Goal: Find specific page/section: Find specific page/section

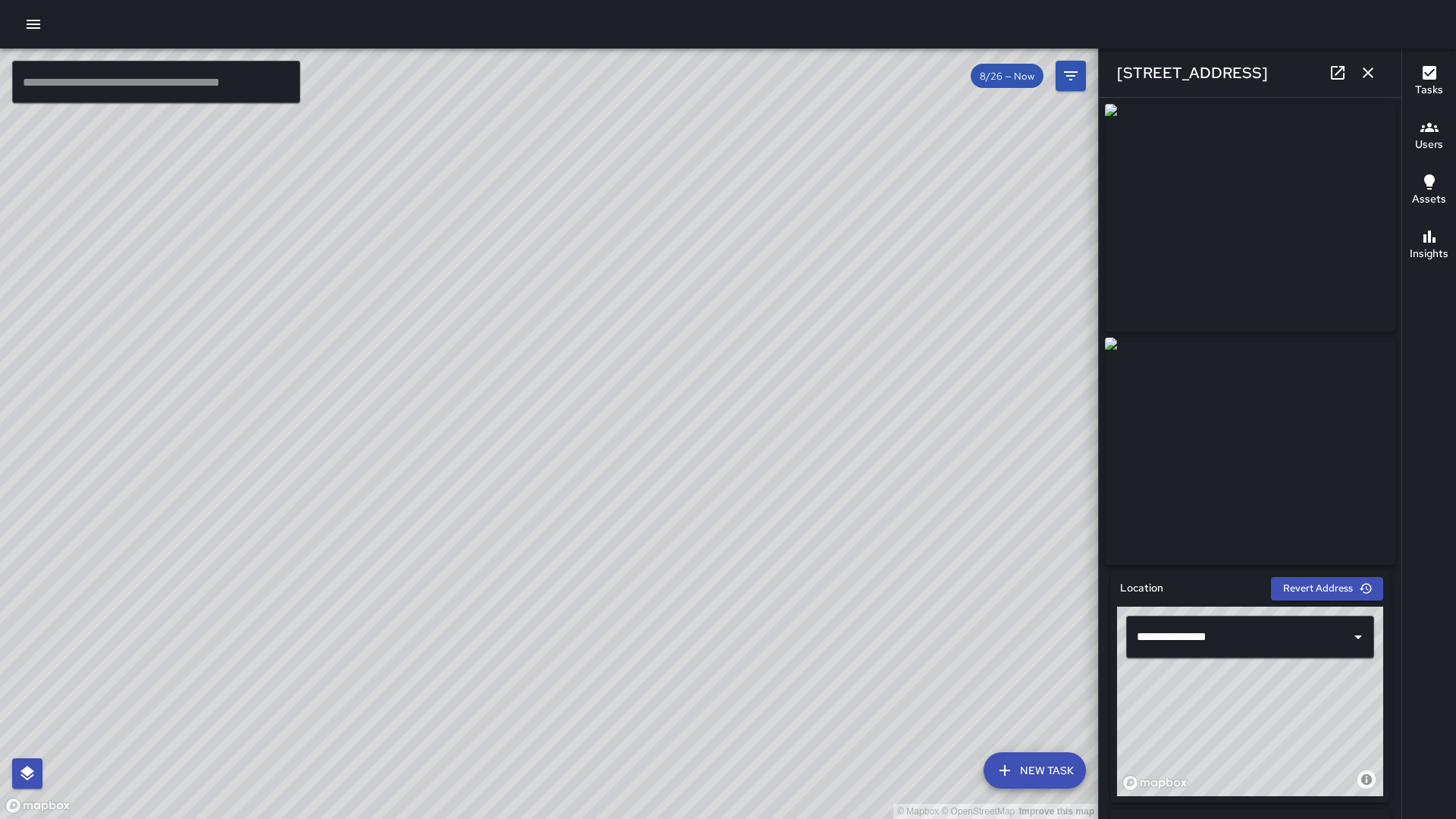
scroll to position [22, 0]
click at [267, 75] on input "text" at bounding box center [156, 81] width 288 height 42
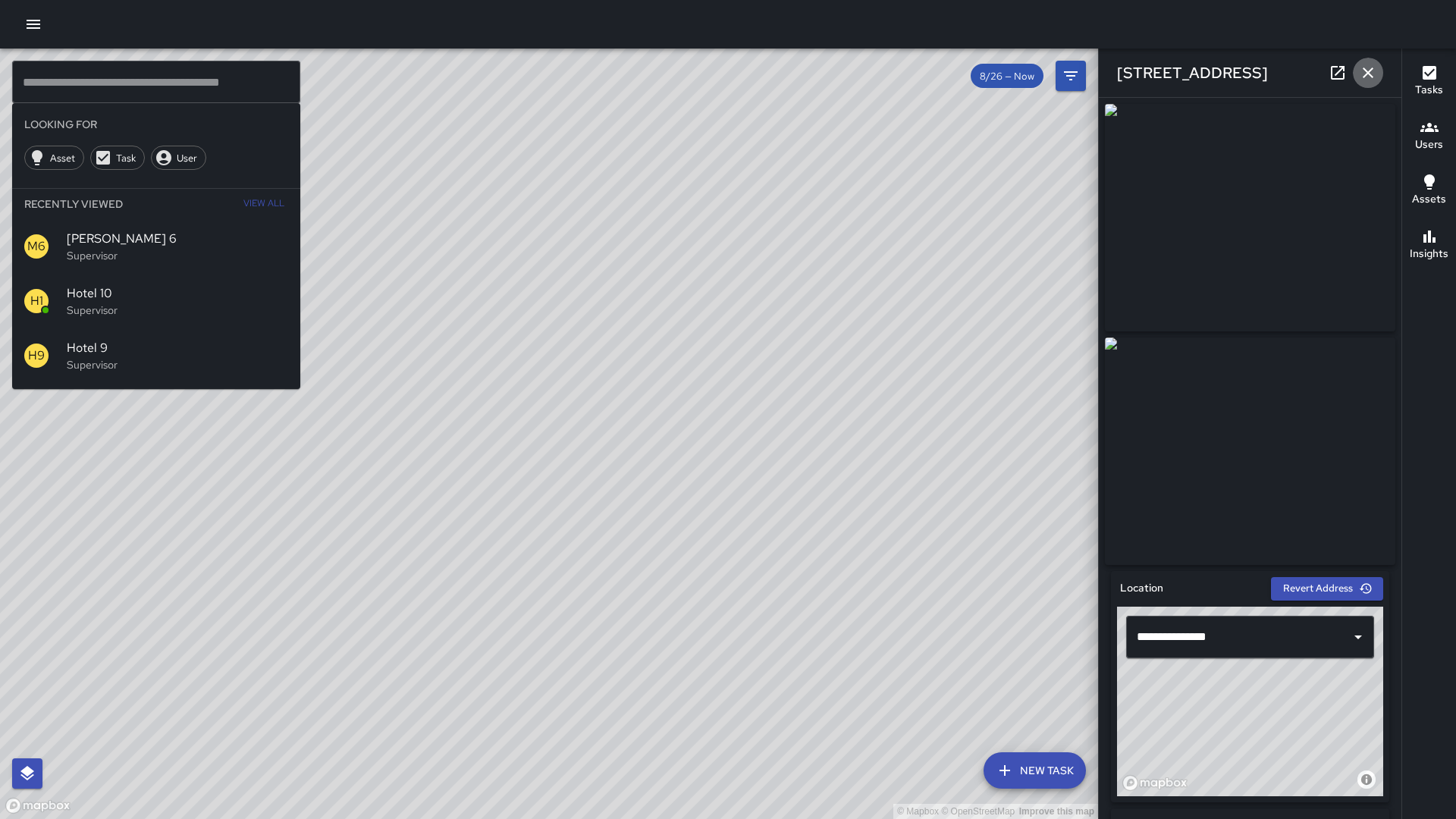
click at [1372, 68] on icon "button" at bounding box center [1368, 73] width 18 height 18
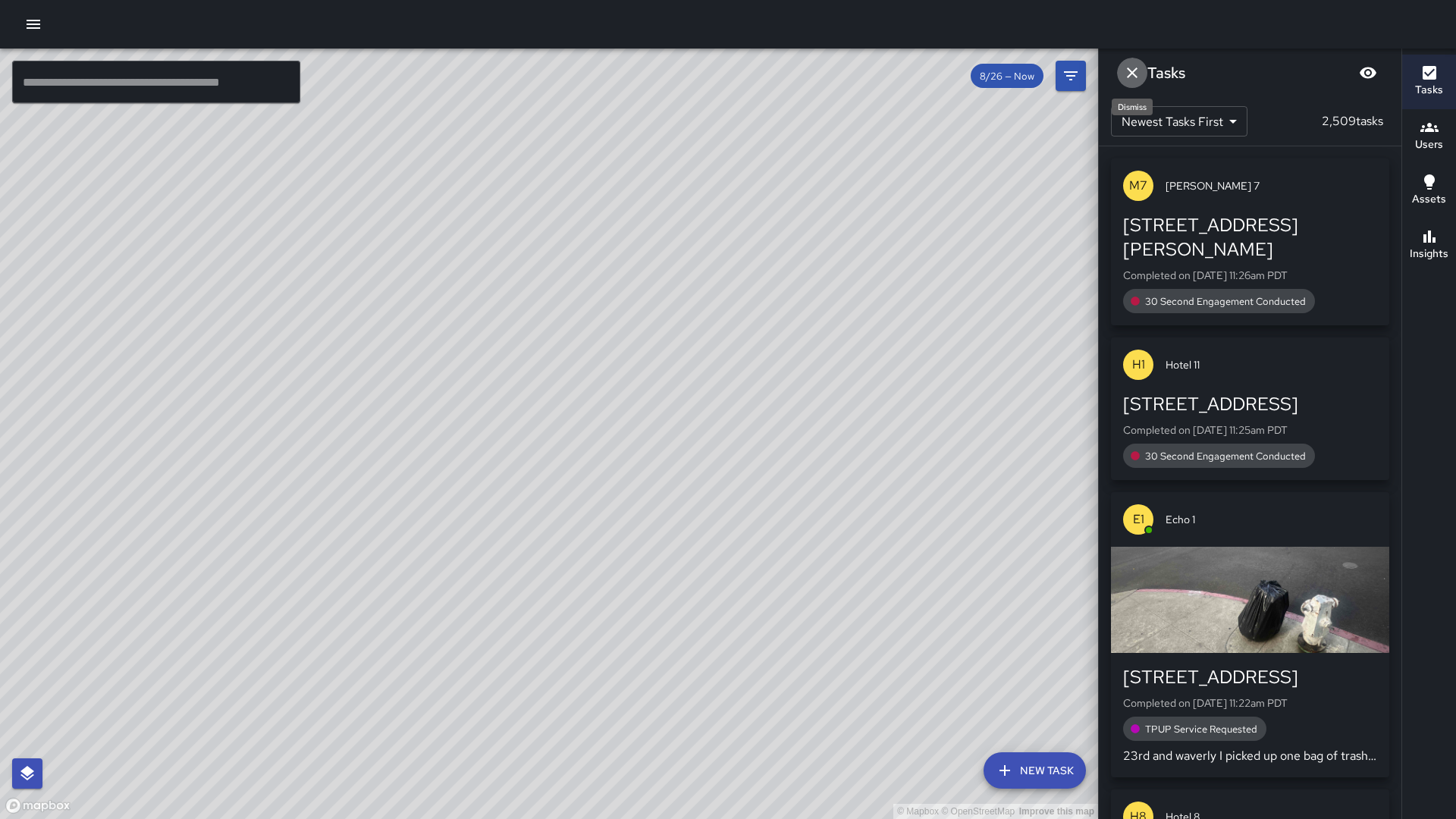
click at [1142, 72] on button "Dismiss" at bounding box center [1132, 73] width 31 height 31
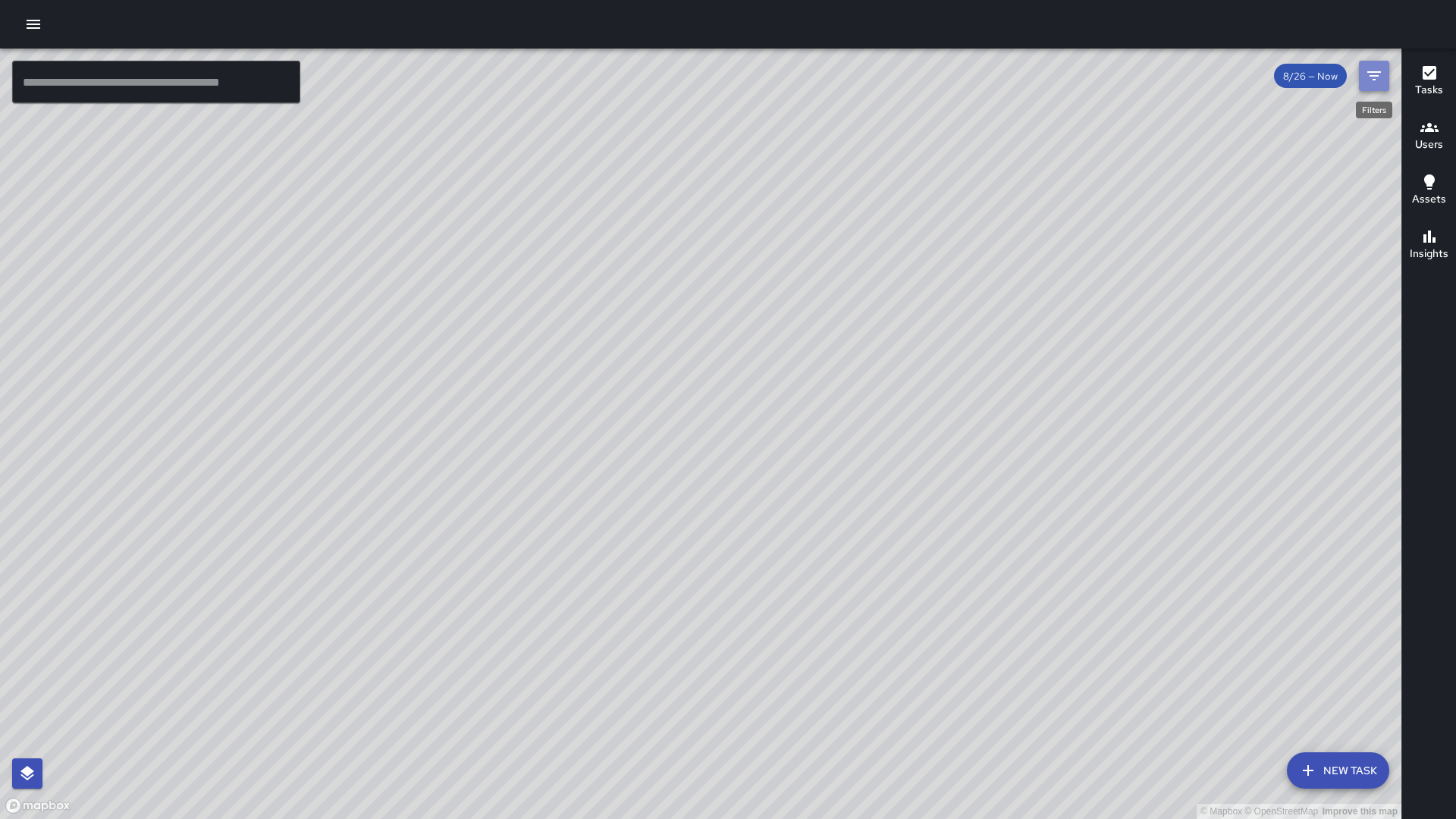
click at [1366, 79] on icon "Filters" at bounding box center [1374, 76] width 18 height 18
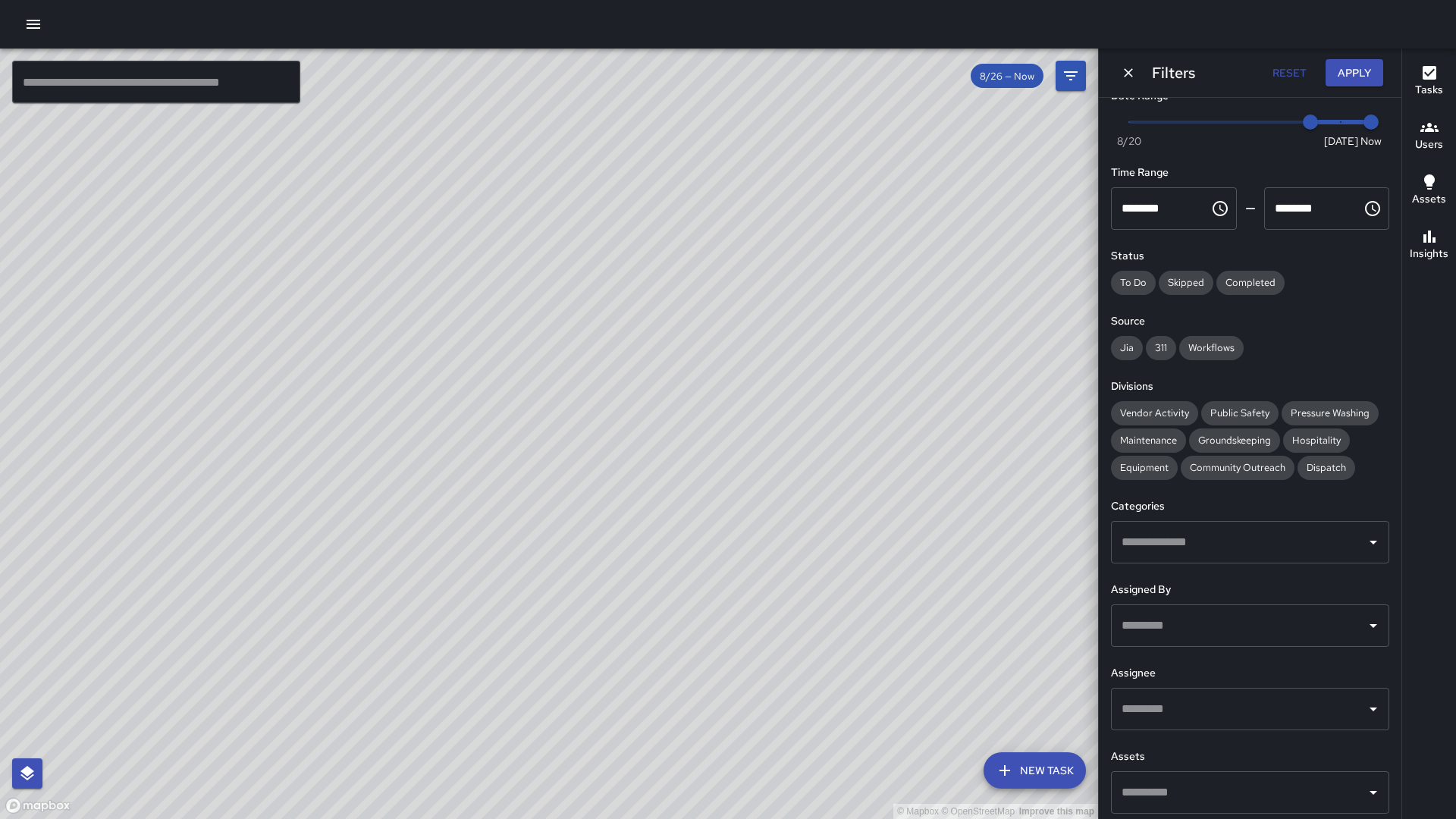
click at [1136, 628] on input "text" at bounding box center [1239, 625] width 242 height 29
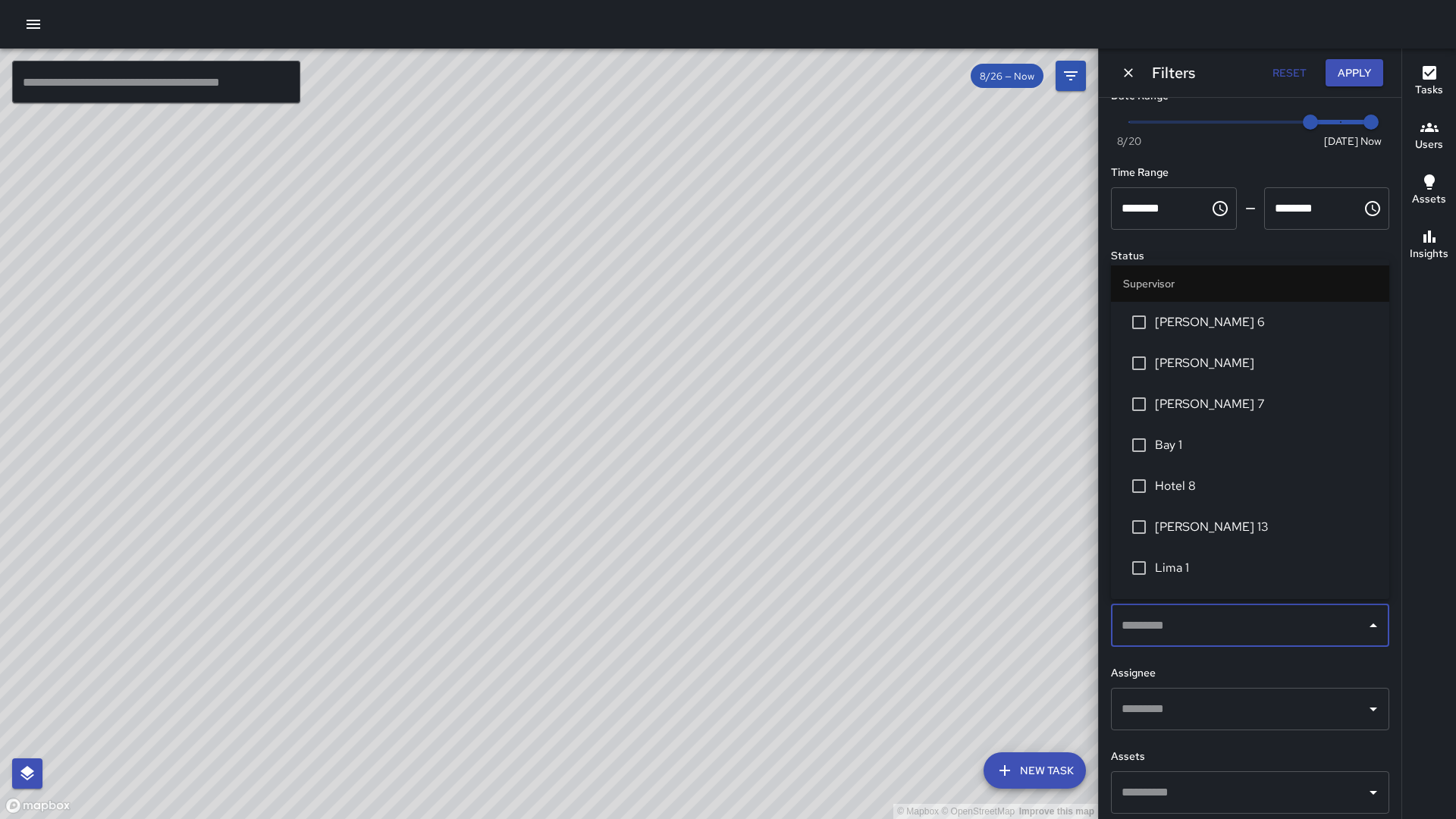
click at [1144, 625] on input "text" at bounding box center [1239, 625] width 242 height 29
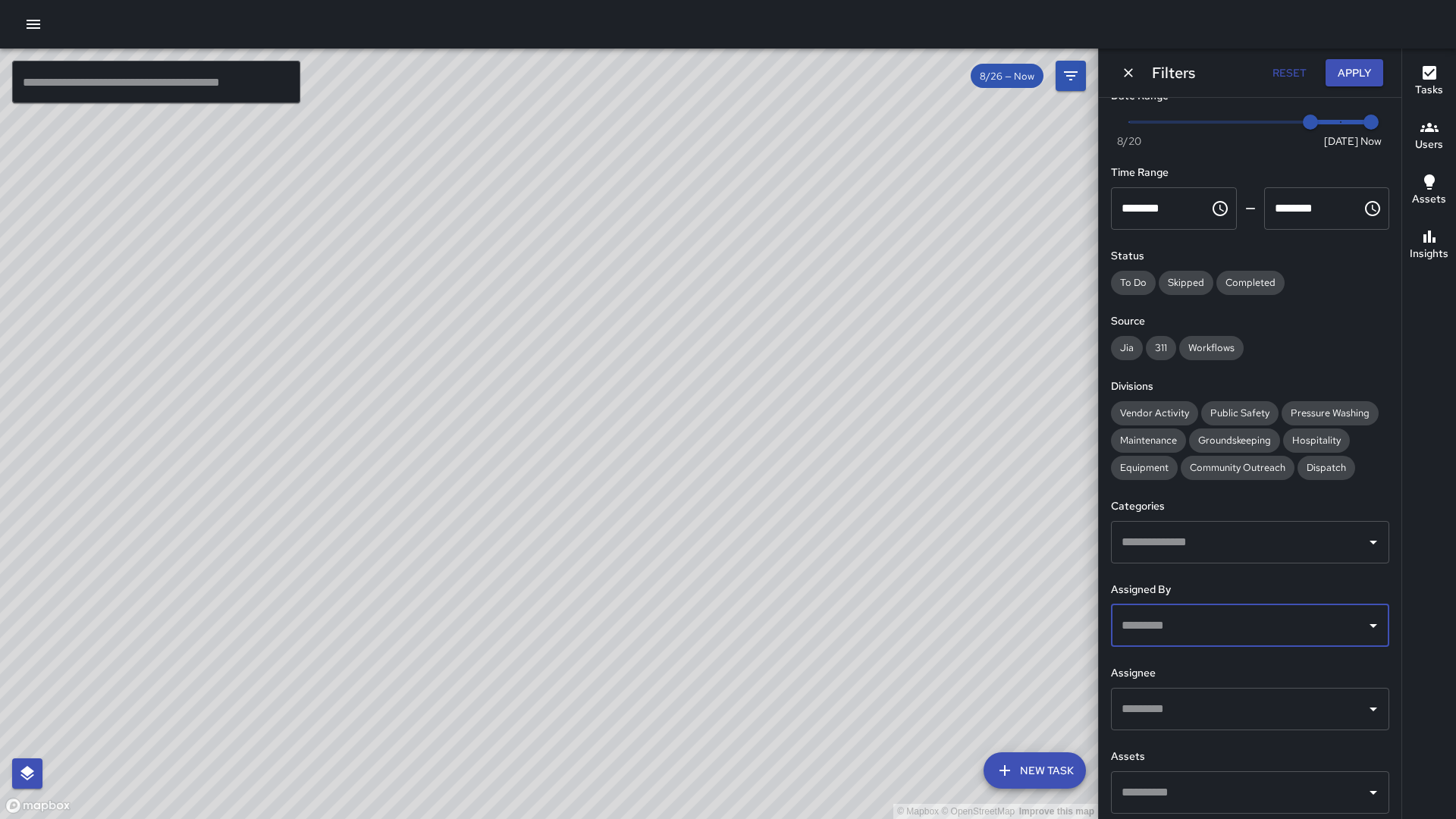
click at [1144, 625] on input "text" at bounding box center [1239, 625] width 242 height 29
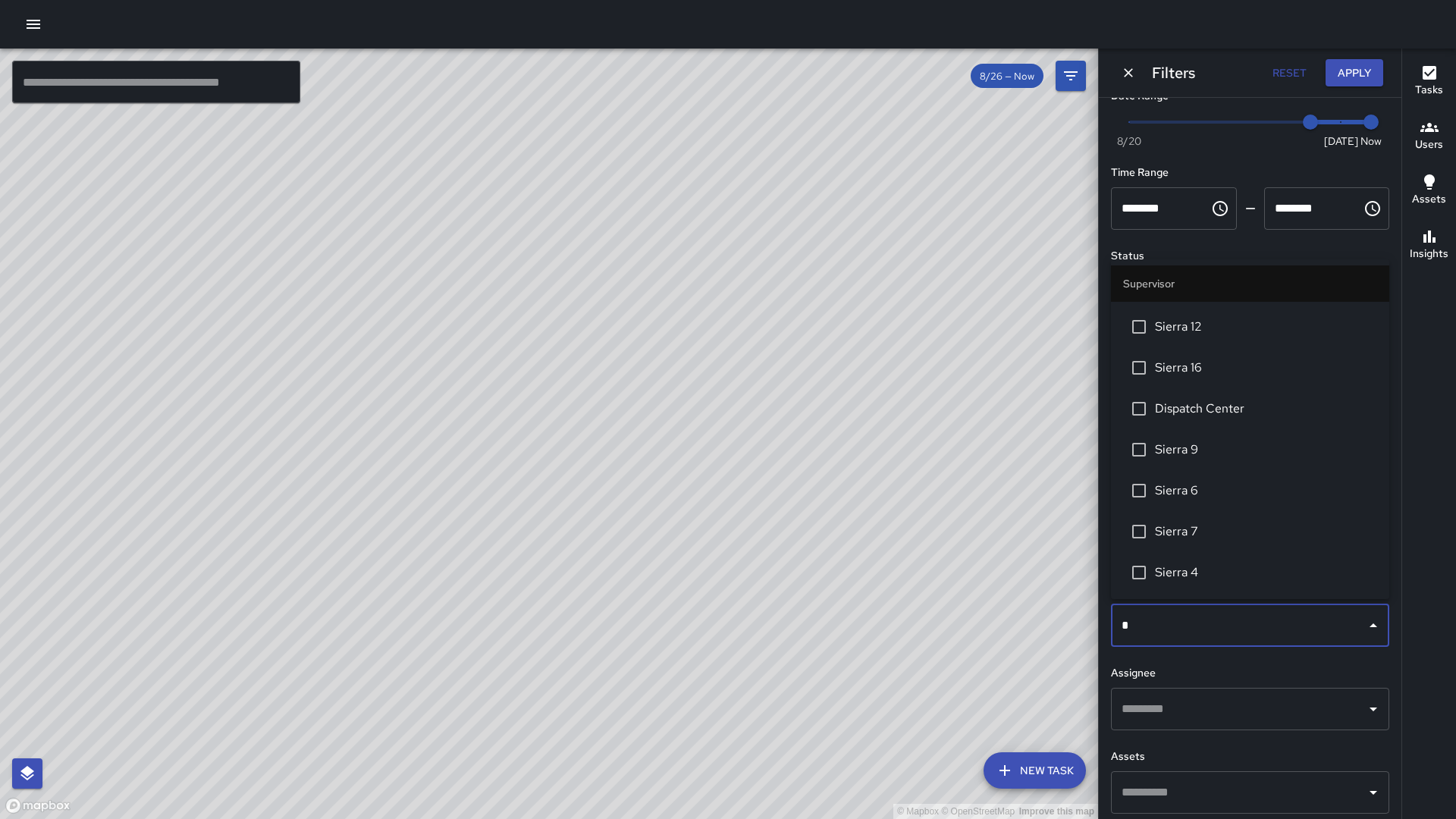
scroll to position [0, 0]
type input "******"
click at [1238, 562] on span "Sierra 1" at bounding box center [1266, 568] width 222 height 18
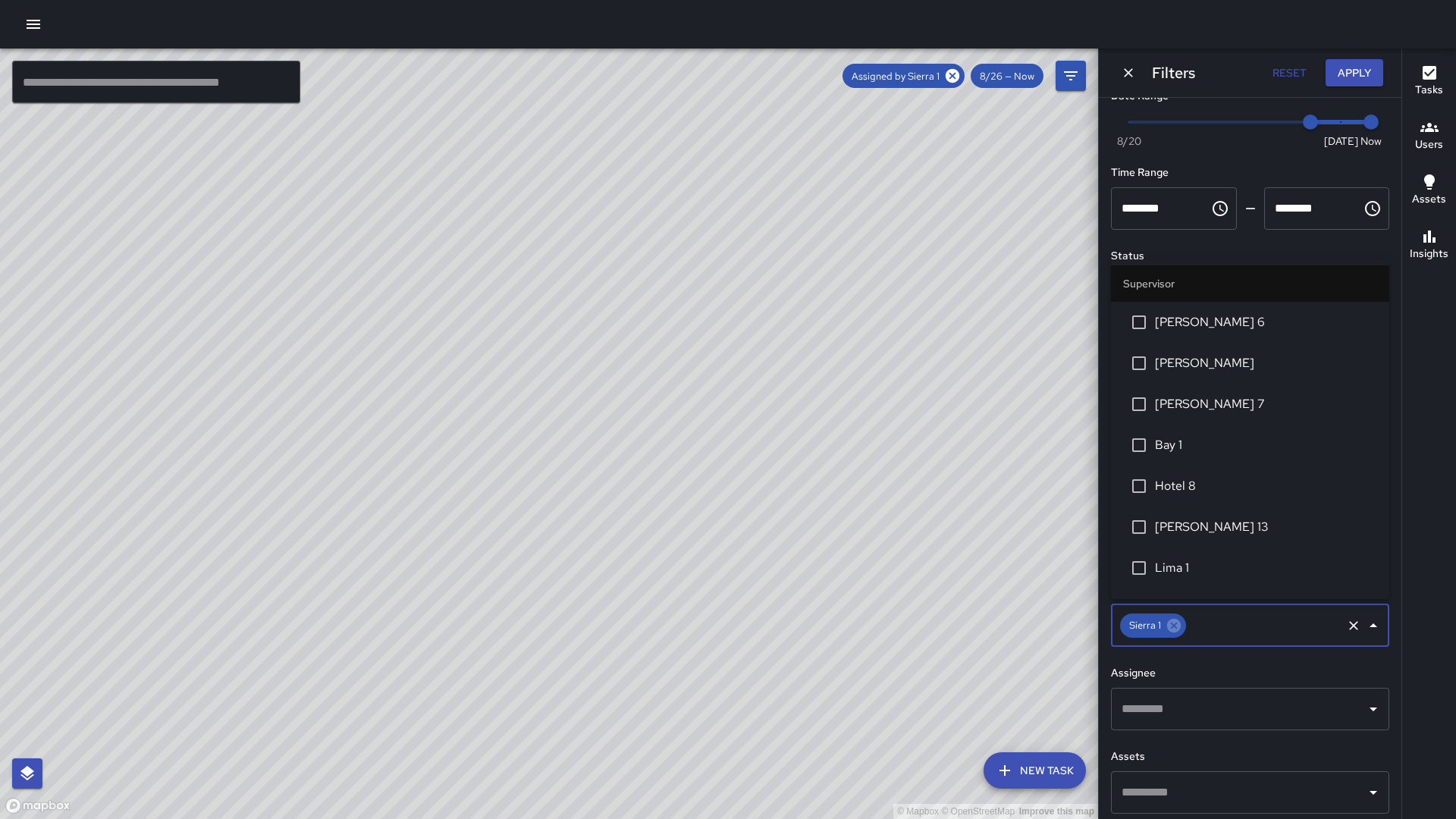
scroll to position [1668, 0]
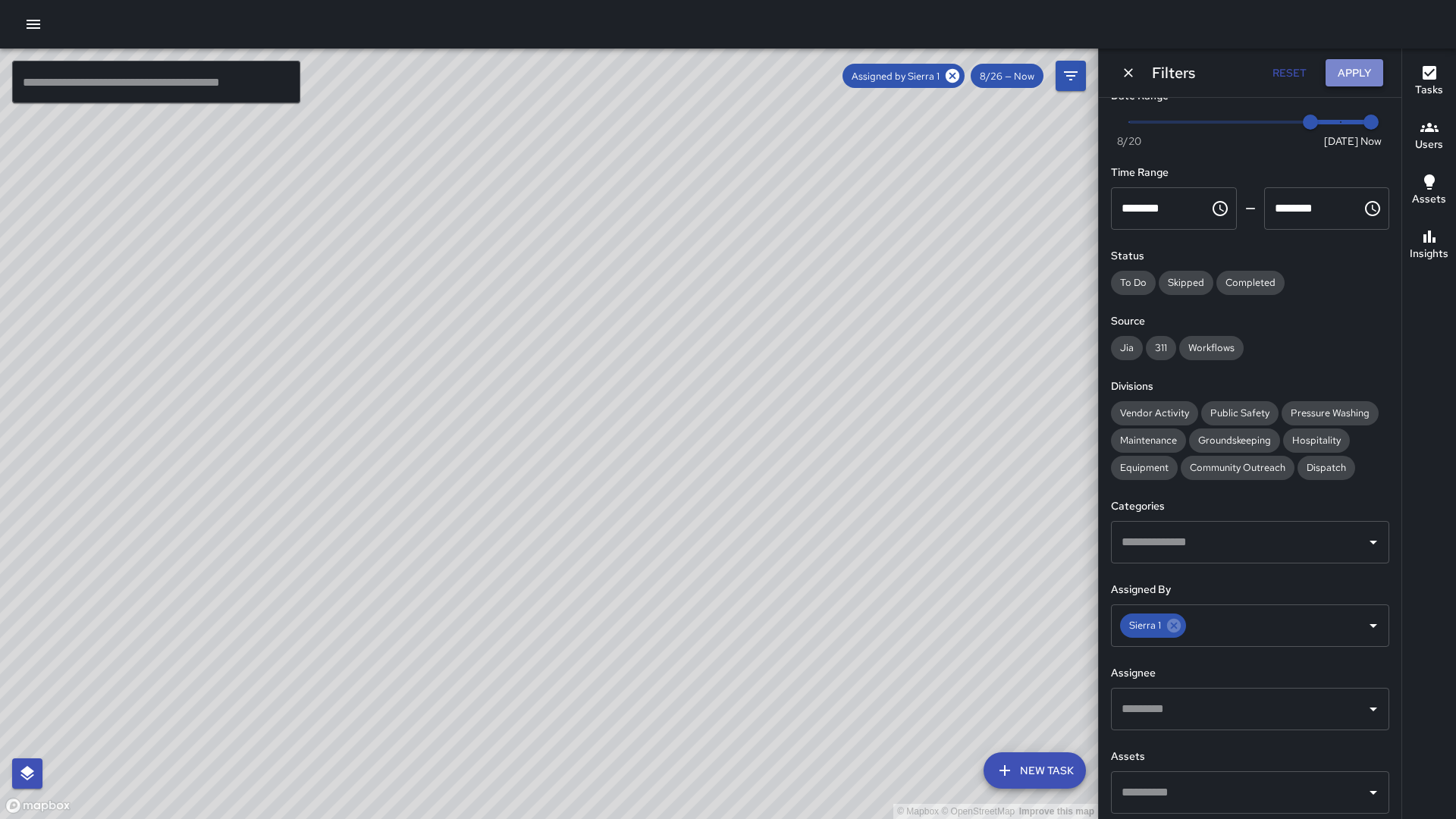
click at [1358, 68] on button "Apply" at bounding box center [1355, 73] width 58 height 28
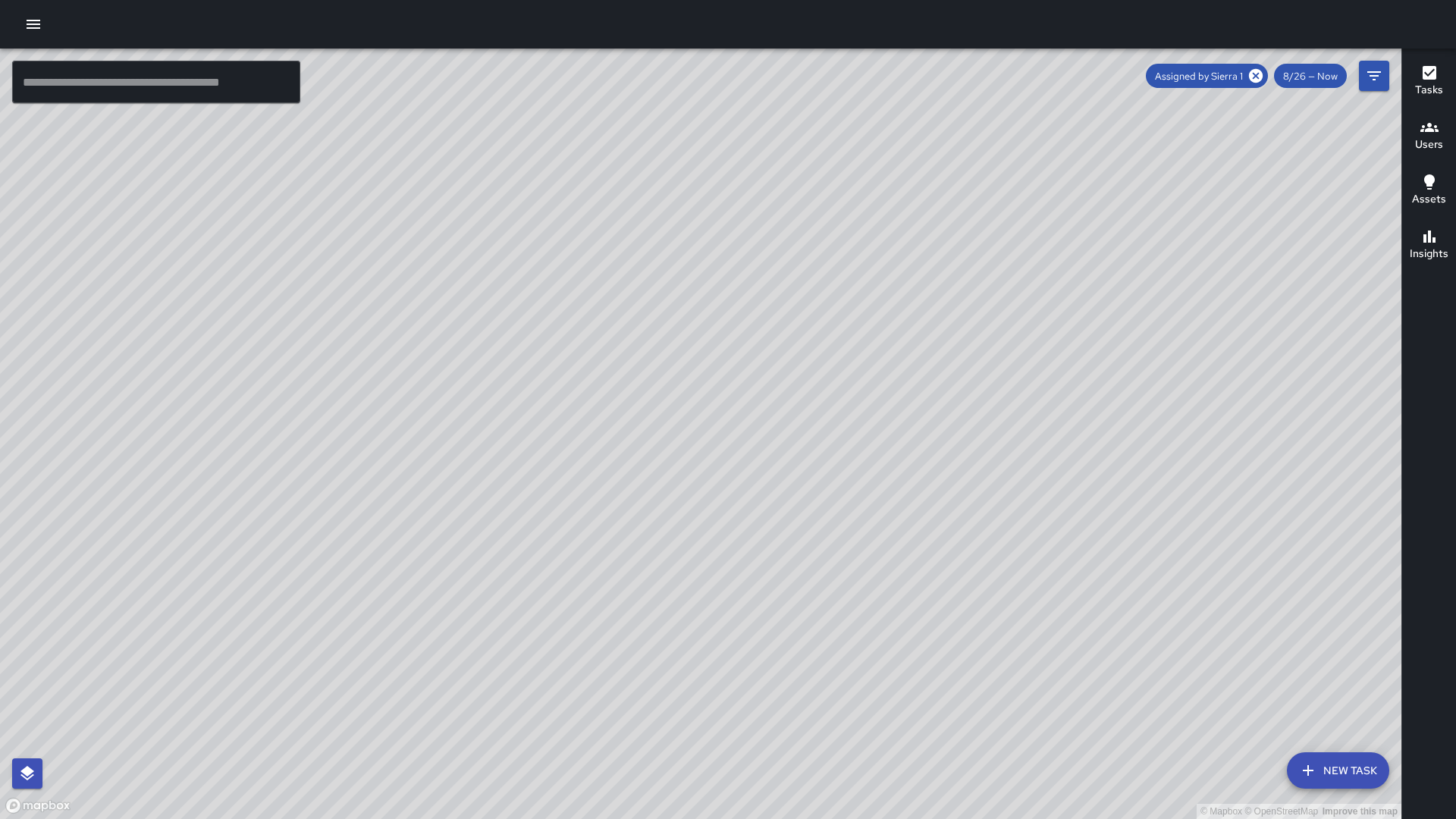
drag, startPoint x: 915, startPoint y: 158, endPoint x: 892, endPoint y: 31, distance: 129.1
click at [892, 31] on div "© Mapbox © OpenStreetMap Improve this map ​ New Task Assigned by Sierra 1 8/26 …" at bounding box center [728, 410] width 1456 height 819
drag, startPoint x: 883, startPoint y: 407, endPoint x: 867, endPoint y: 334, distance: 74.7
click at [870, 329] on div "© Mapbox © OpenStreetMap Improve this map" at bounding box center [700, 433] width 1401 height 770
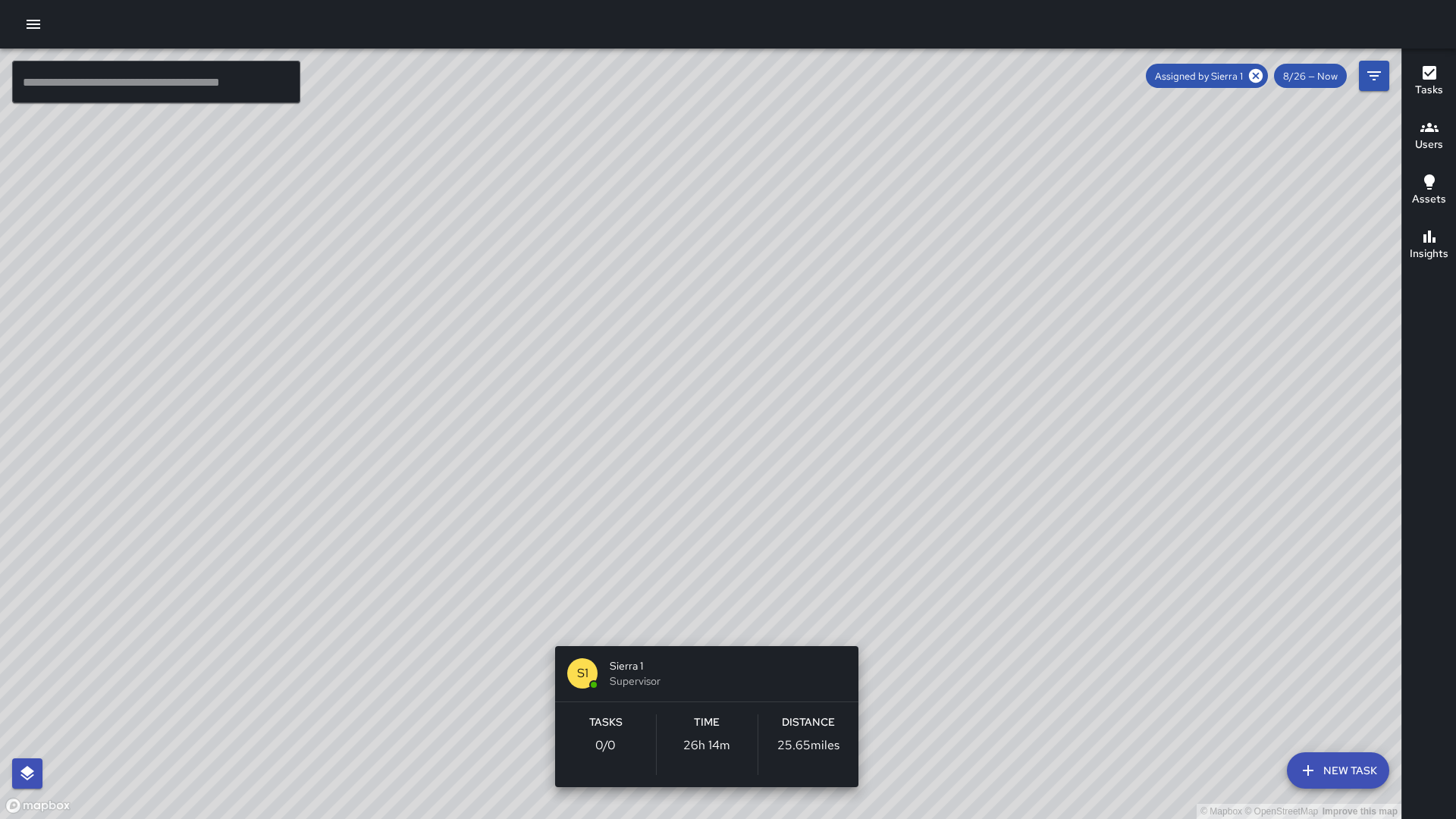
click at [704, 632] on div "© Mapbox © OpenStreetMap Improve this map S1 Sierra 1 Supervisor Tasks 0 / 0 Ti…" at bounding box center [700, 433] width 1401 height 770
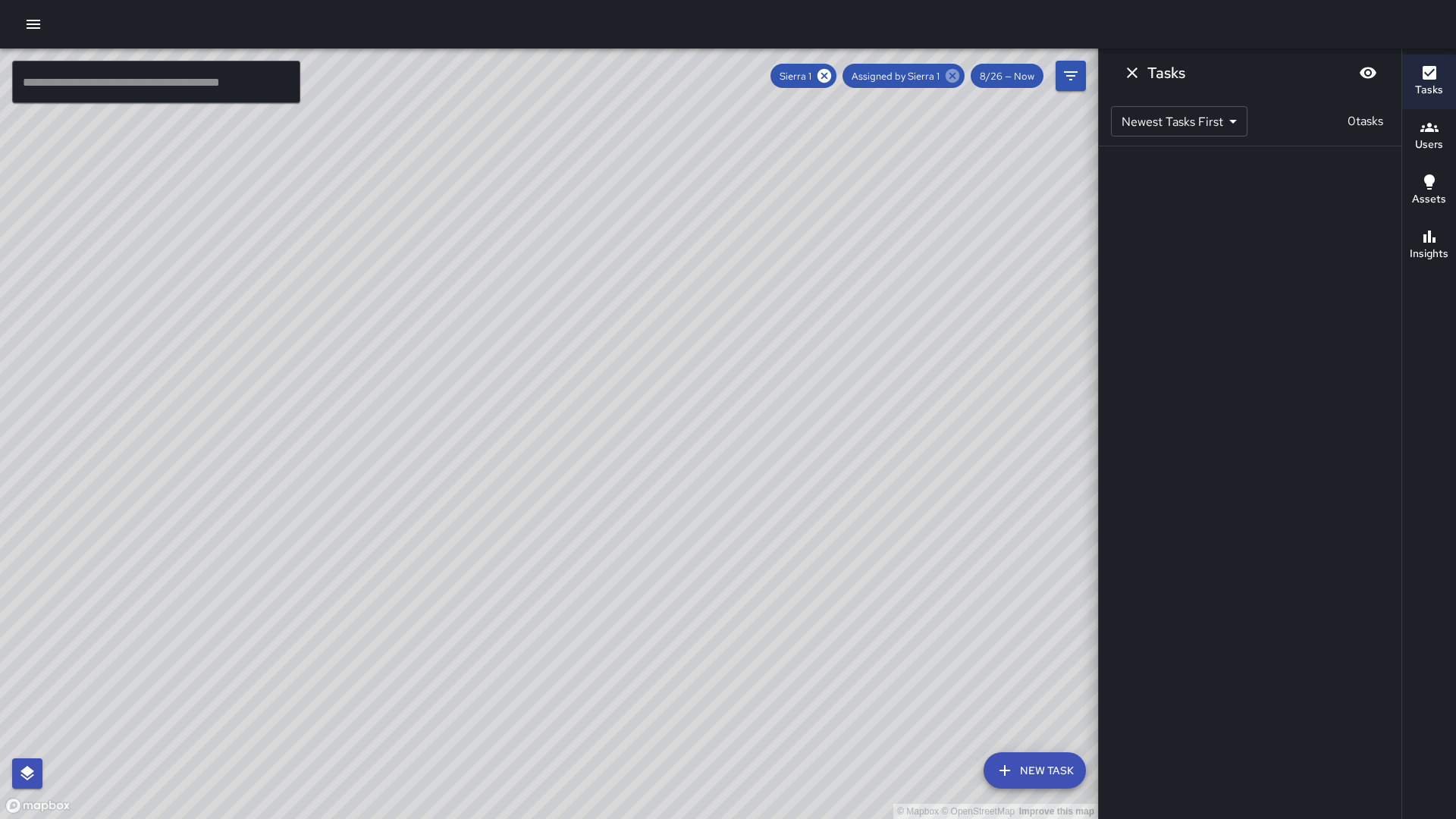
click at [955, 72] on icon at bounding box center [953, 75] width 13 height 13
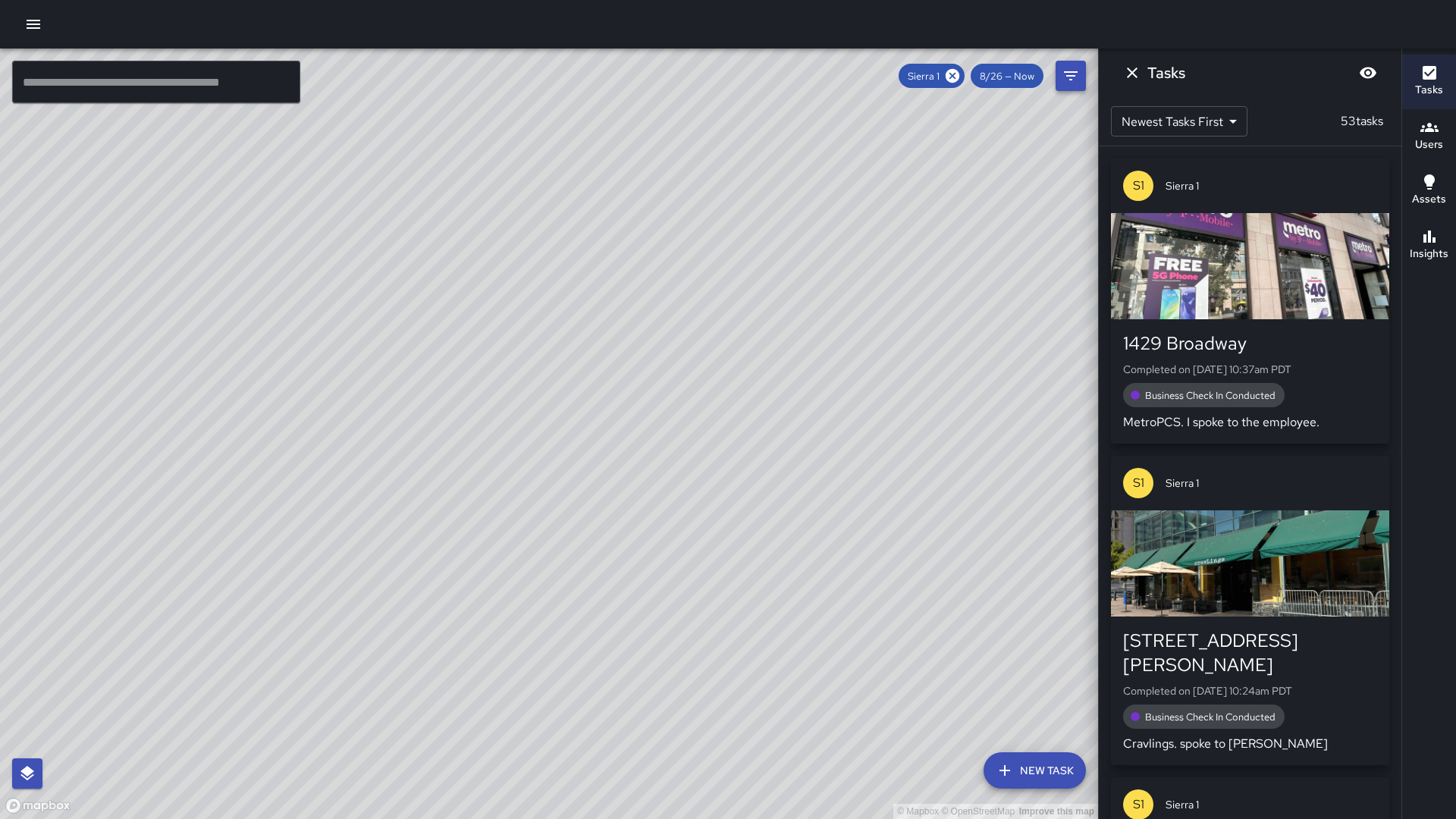
click at [1072, 74] on icon "Filters" at bounding box center [1071, 76] width 18 height 18
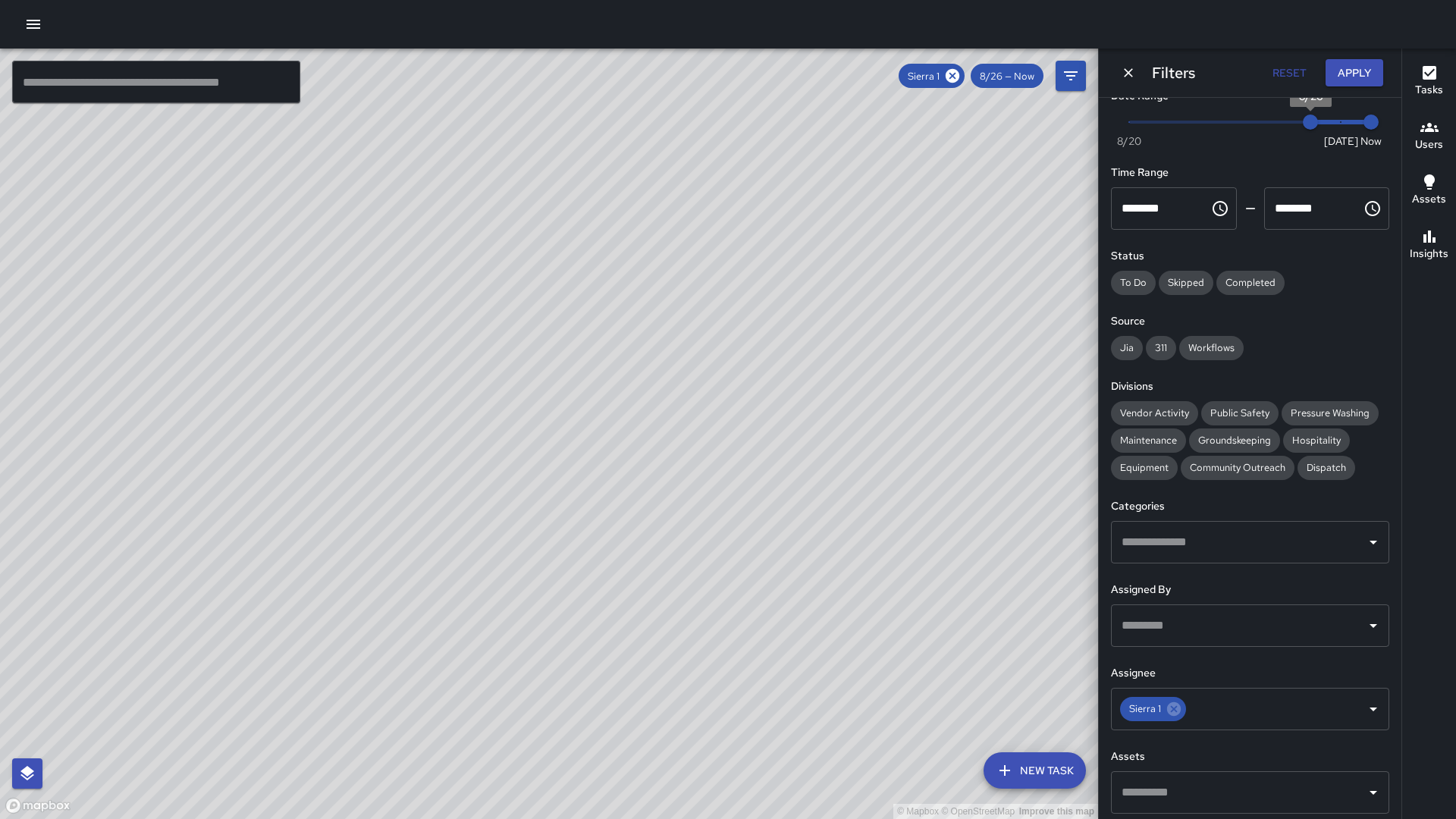
type input "*"
drag, startPoint x: 1313, startPoint y: 122, endPoint x: 1390, endPoint y: 114, distance: 77.4
click at [1389, 114] on div "Now Today 8/20 8/27 11:30 am" at bounding box center [1250, 132] width 278 height 41
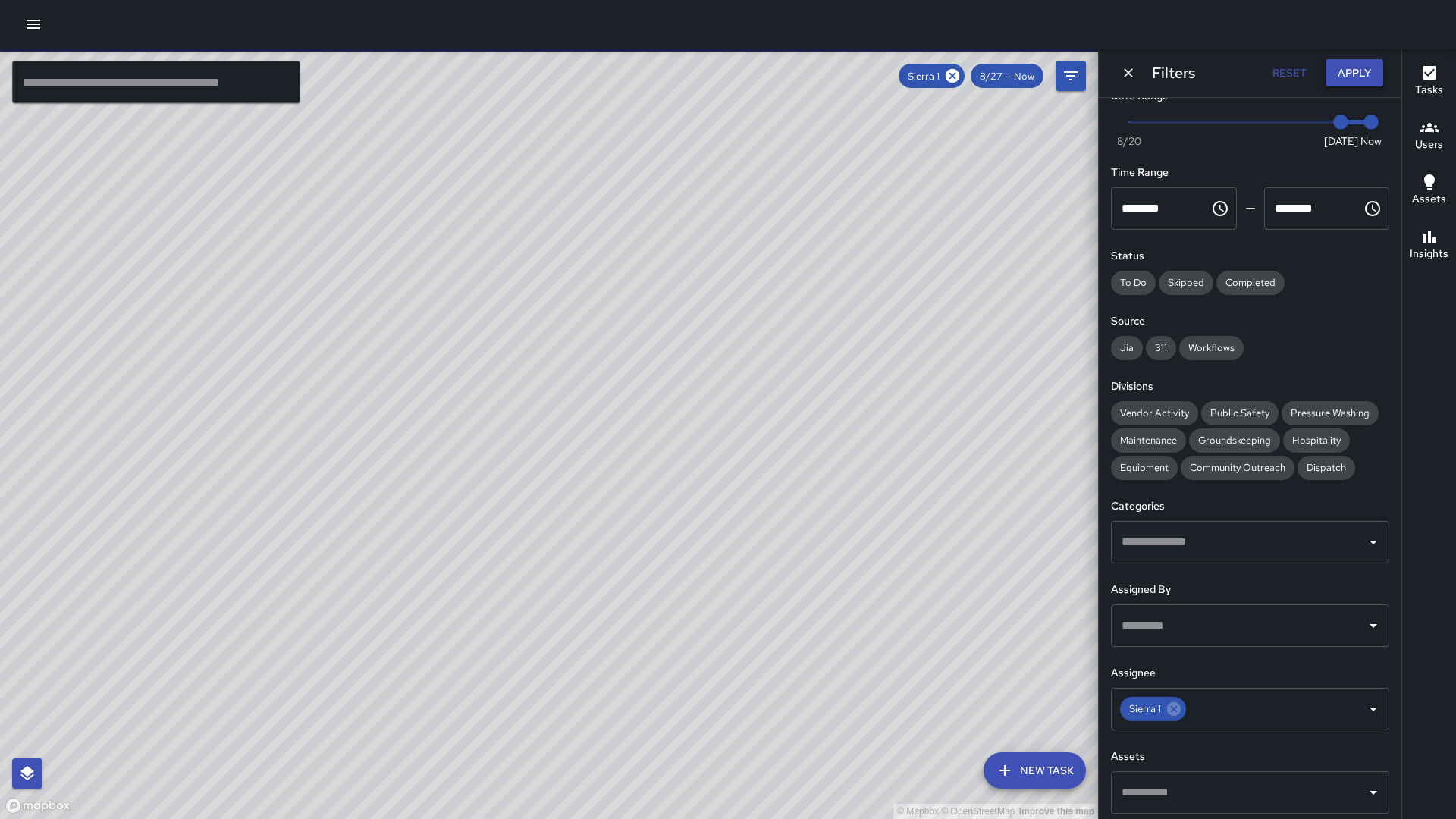
click at [1335, 71] on button "Apply" at bounding box center [1355, 73] width 58 height 28
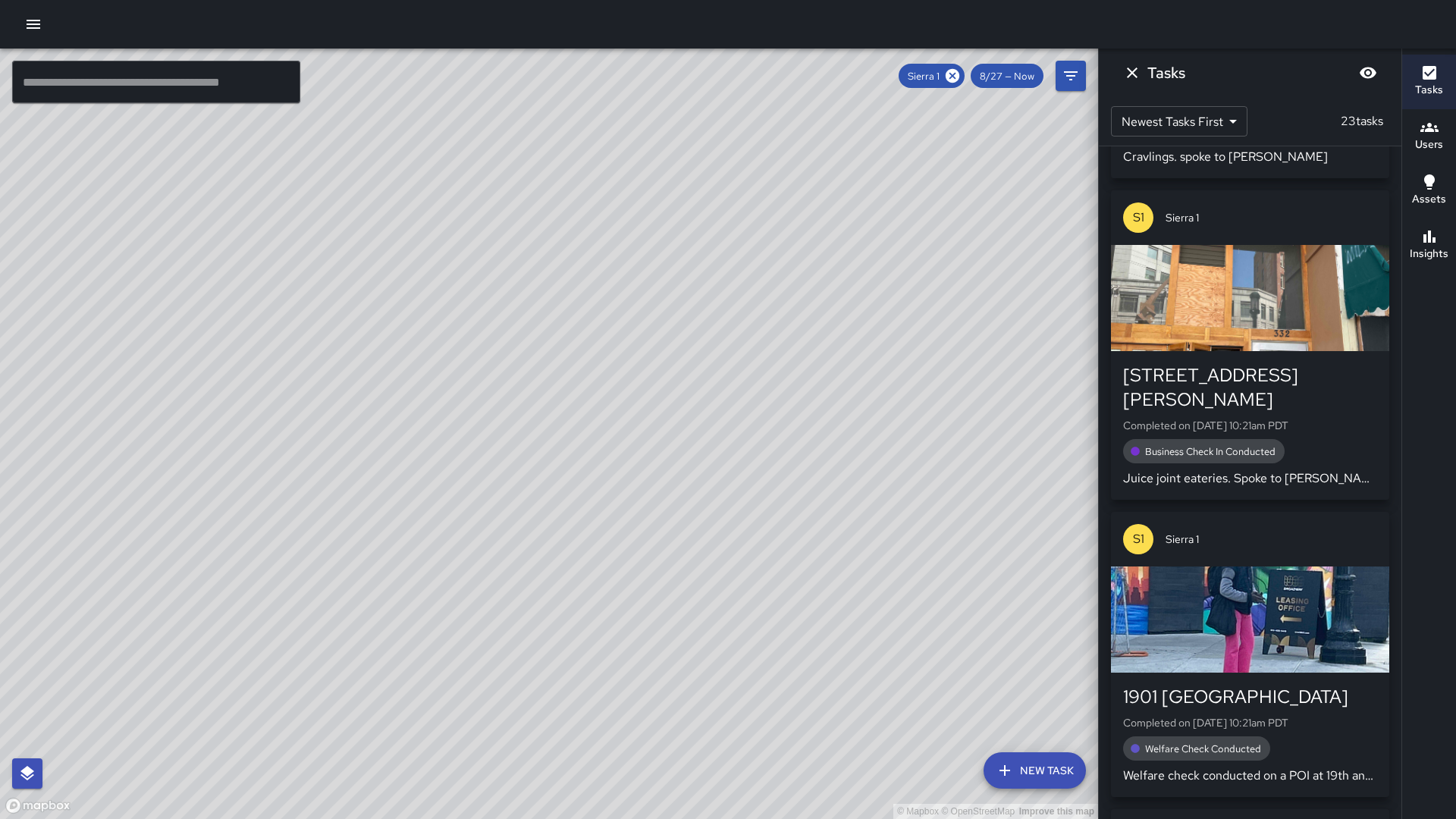
scroll to position [596, 0]
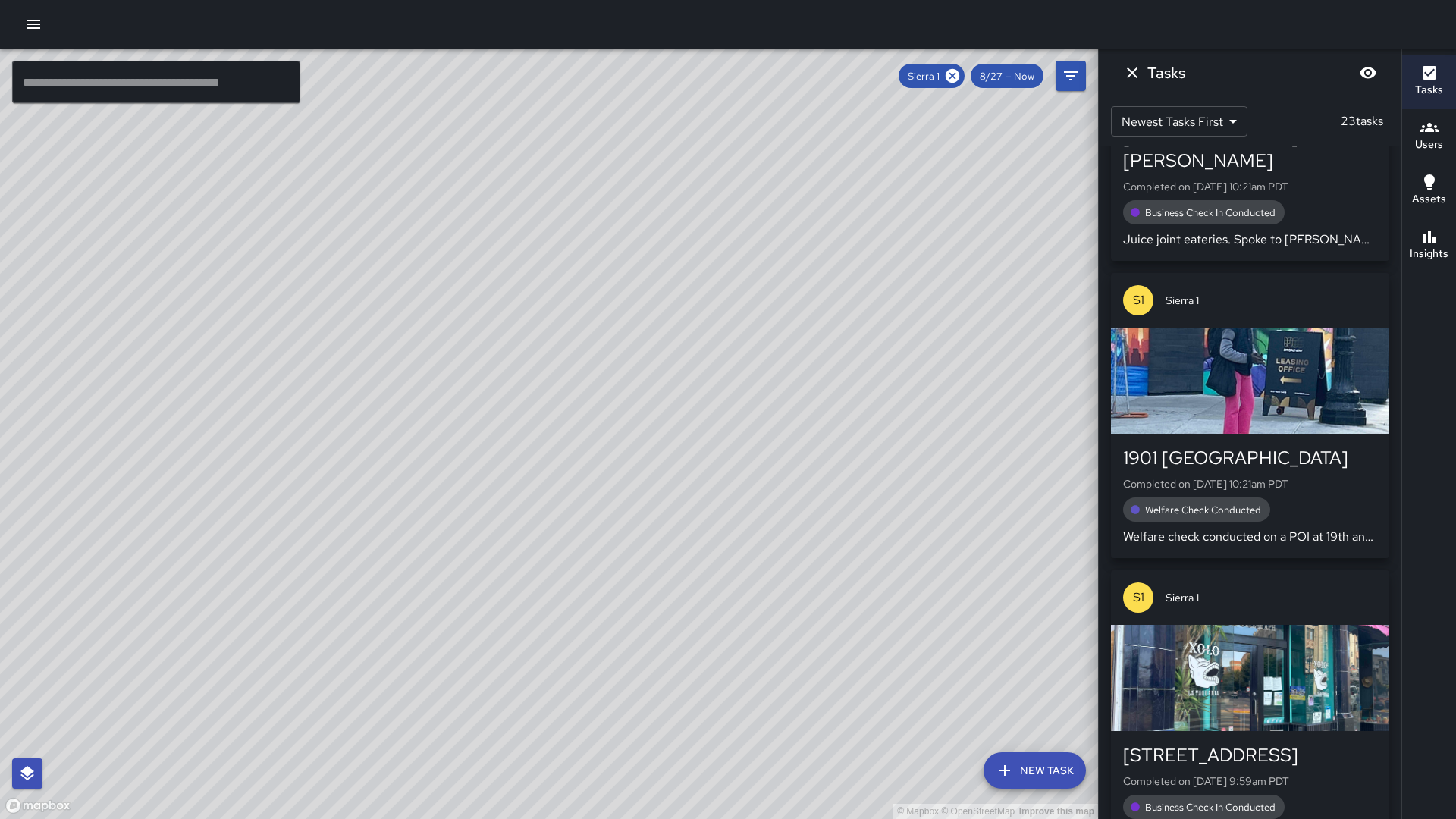
click at [1226, 345] on div "button" at bounding box center [1250, 381] width 278 height 106
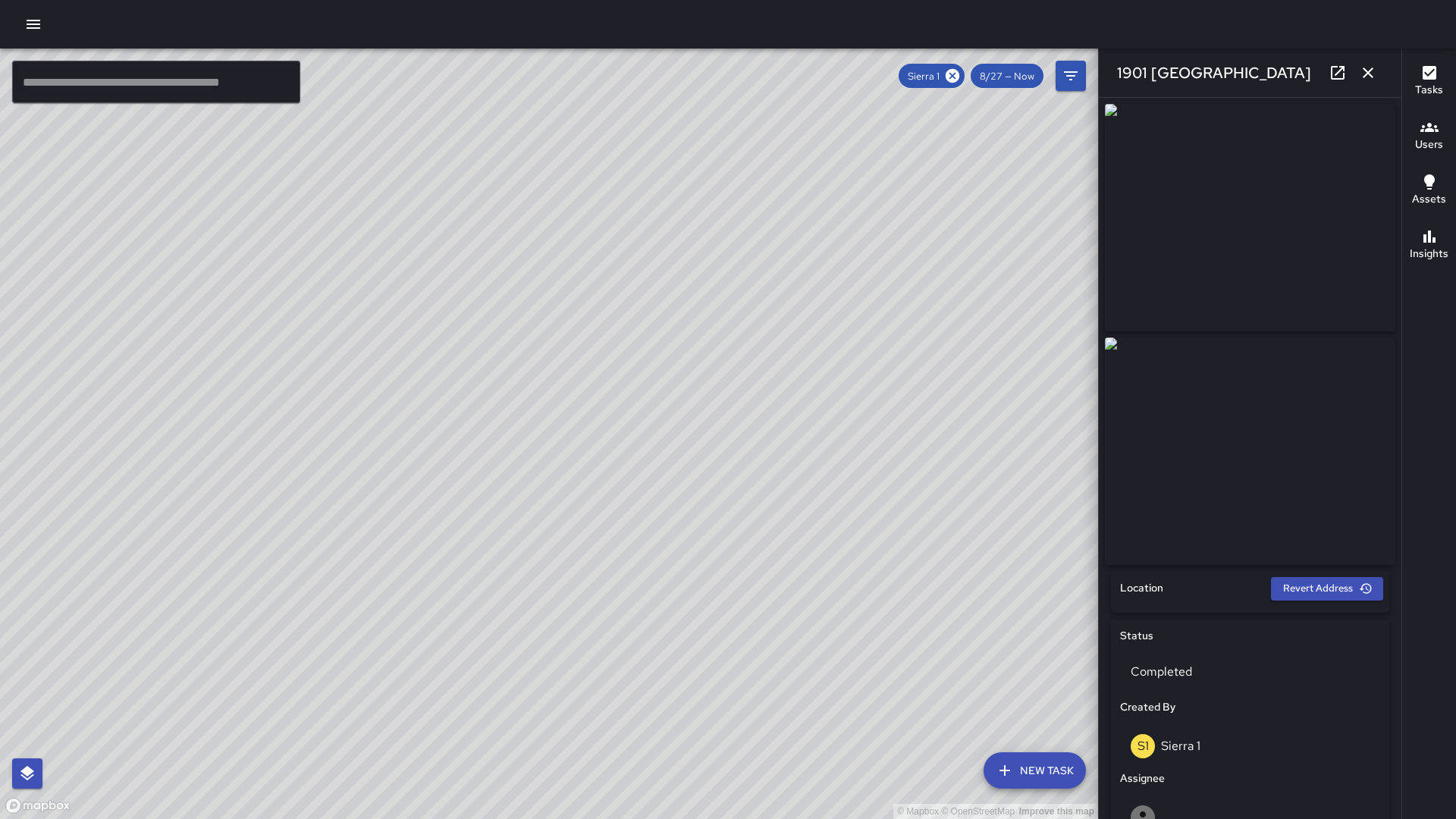
scroll to position [824, 0]
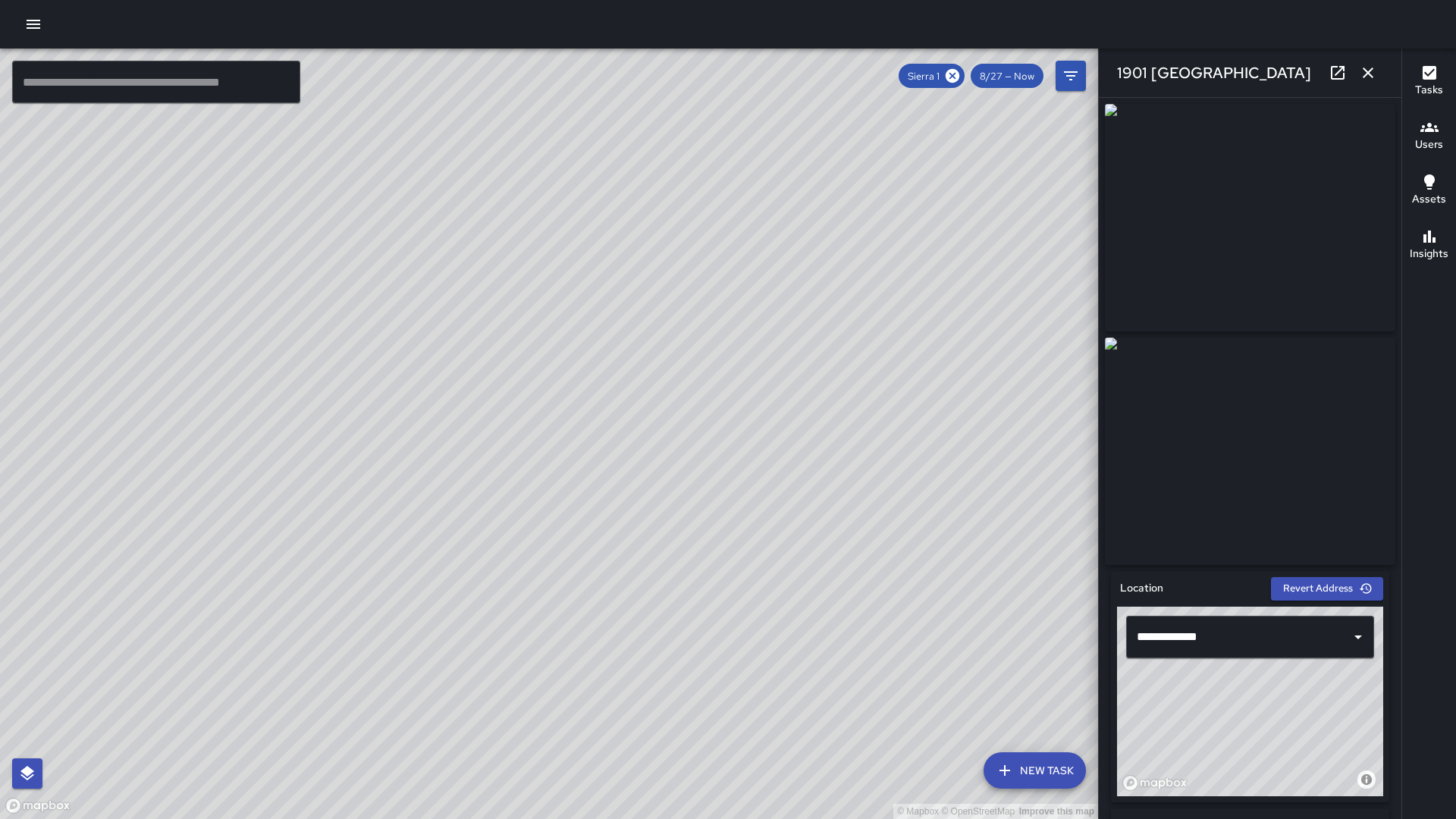
click at [1371, 77] on icon "button" at bounding box center [1368, 73] width 18 height 18
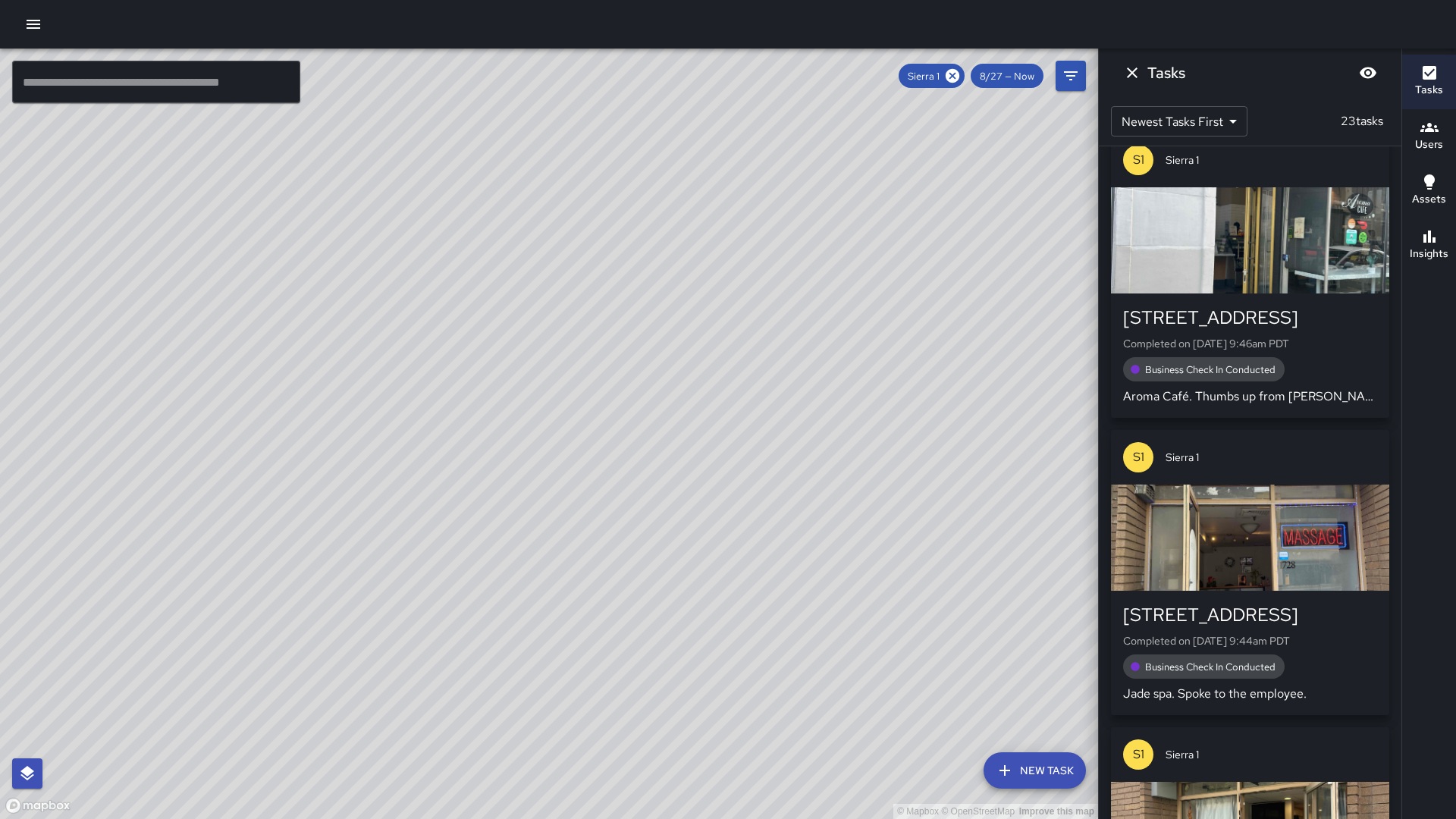
scroll to position [2160, 0]
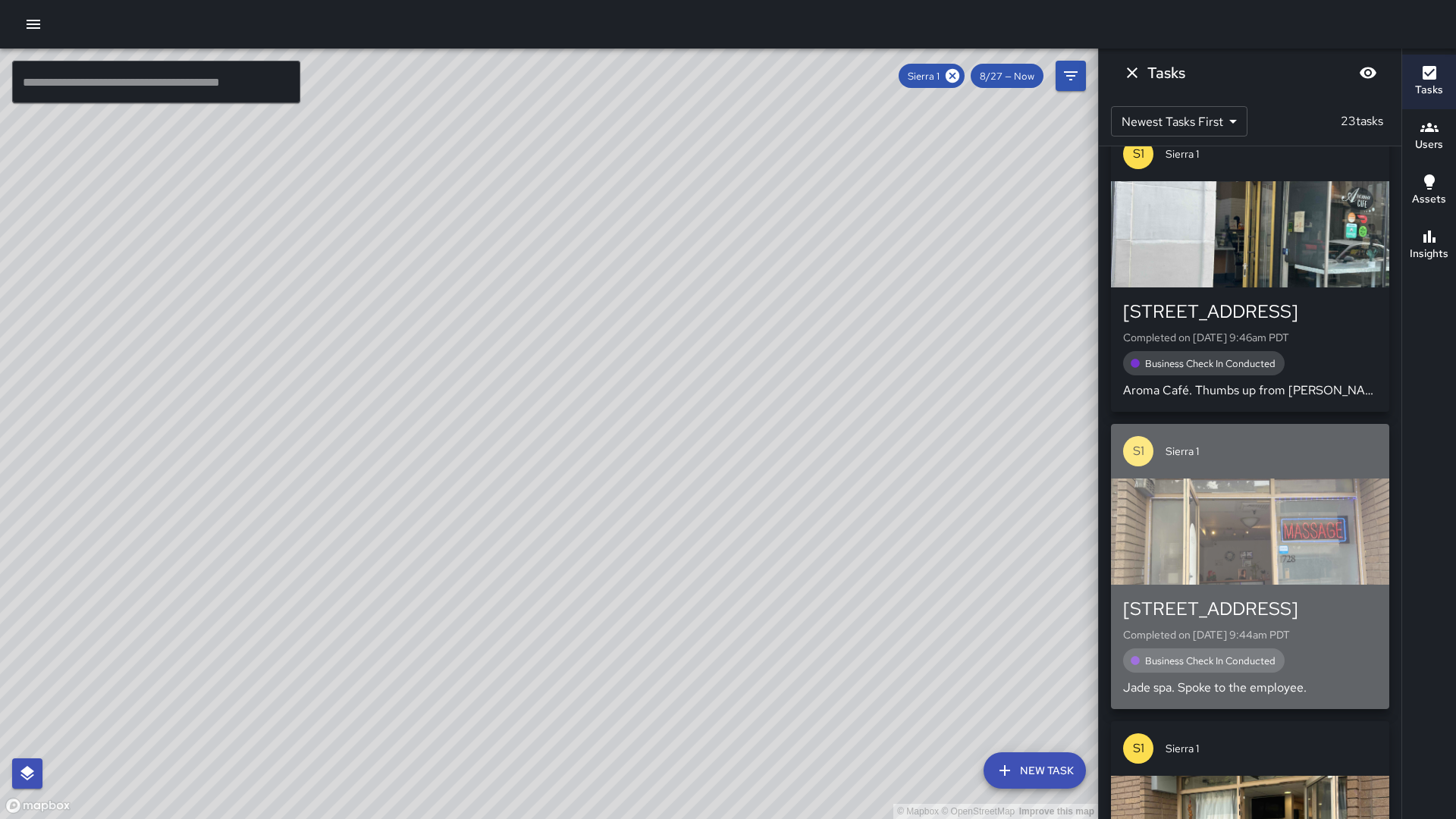
click at [1191, 517] on div "button" at bounding box center [1250, 531] width 278 height 106
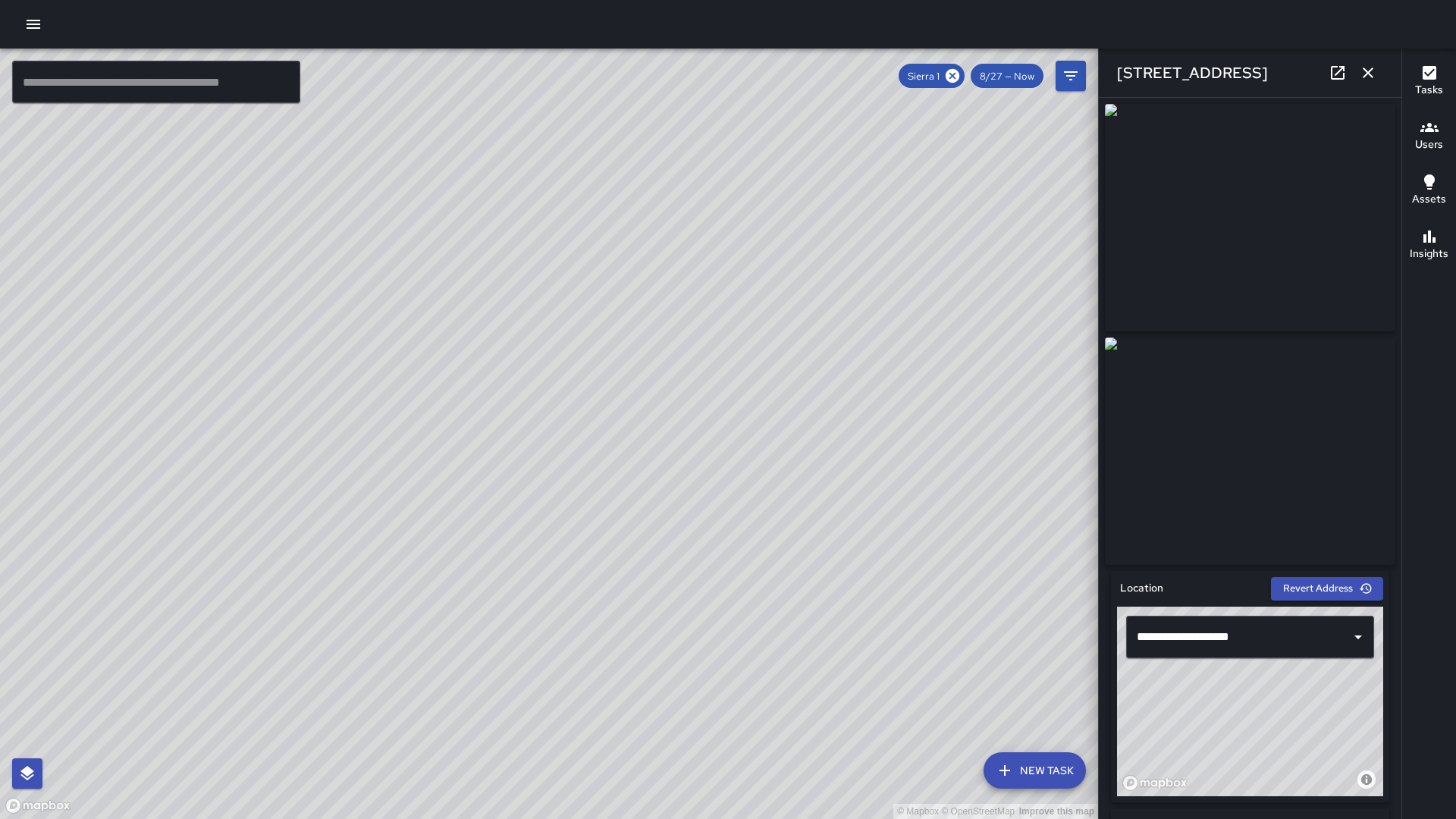
scroll to position [0, 0]
click at [1365, 76] on icon "button" at bounding box center [1367, 73] width 11 height 11
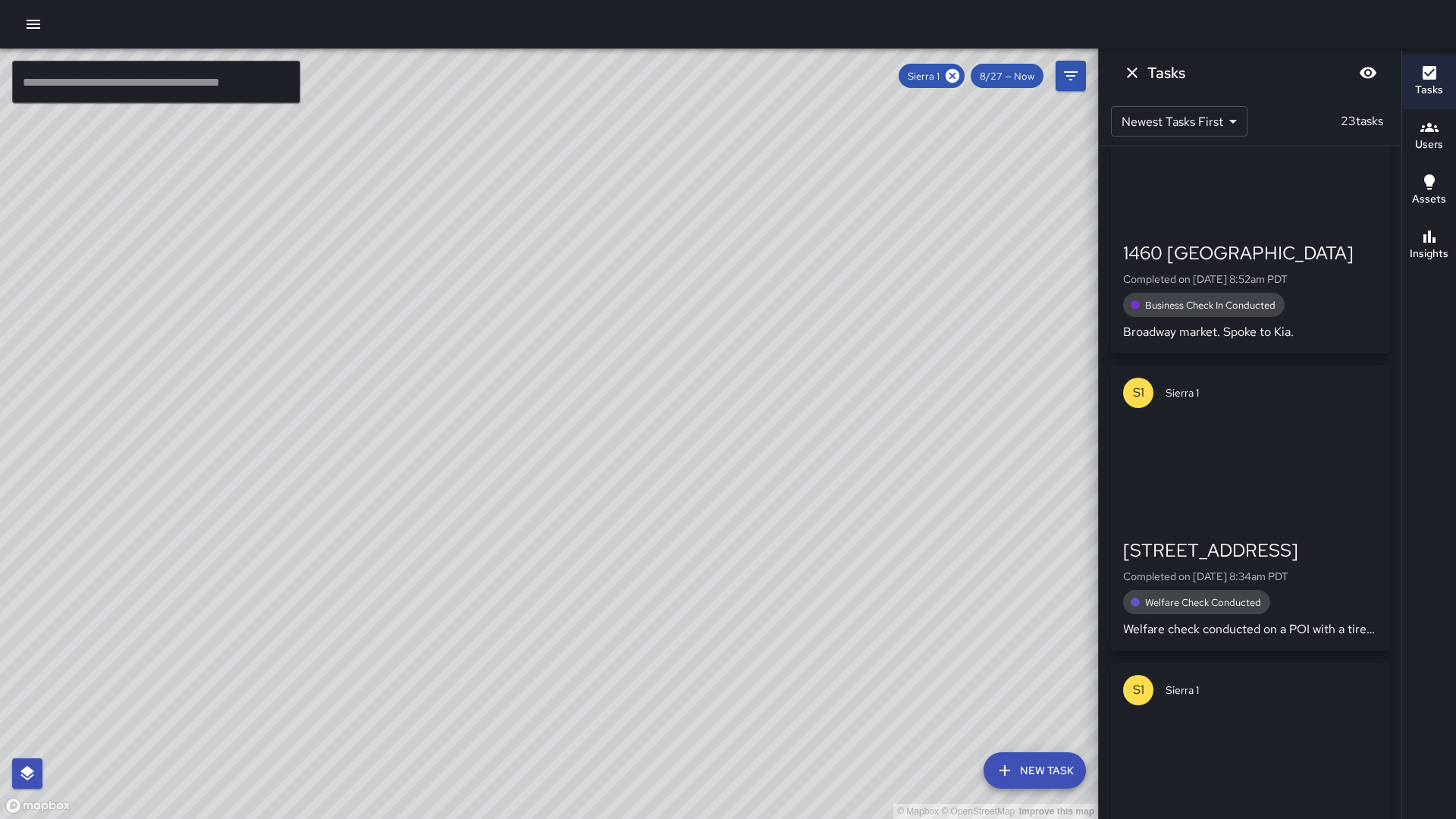
scroll to position [3424, 0]
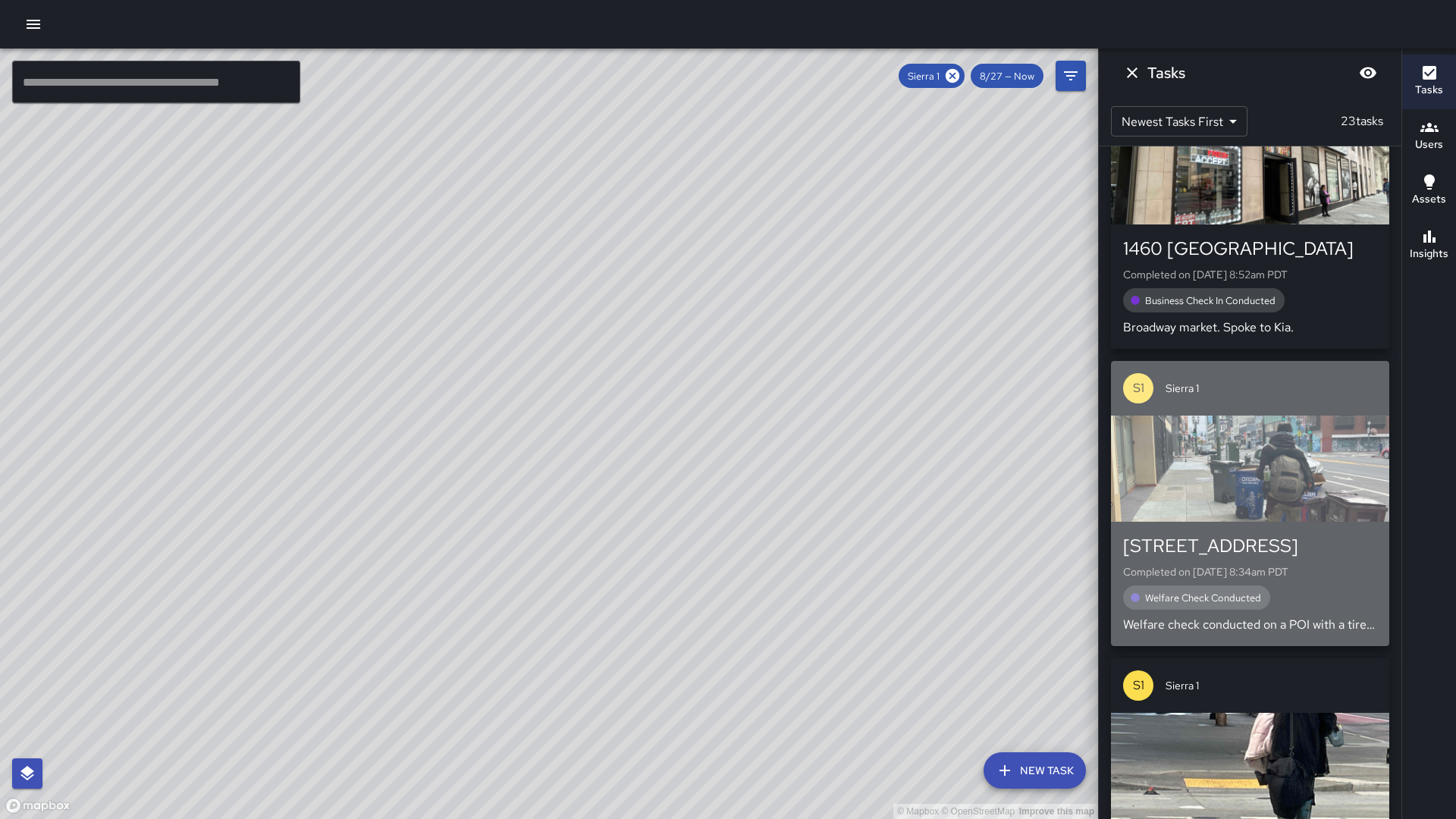
click at [1254, 448] on div "button" at bounding box center [1250, 468] width 278 height 106
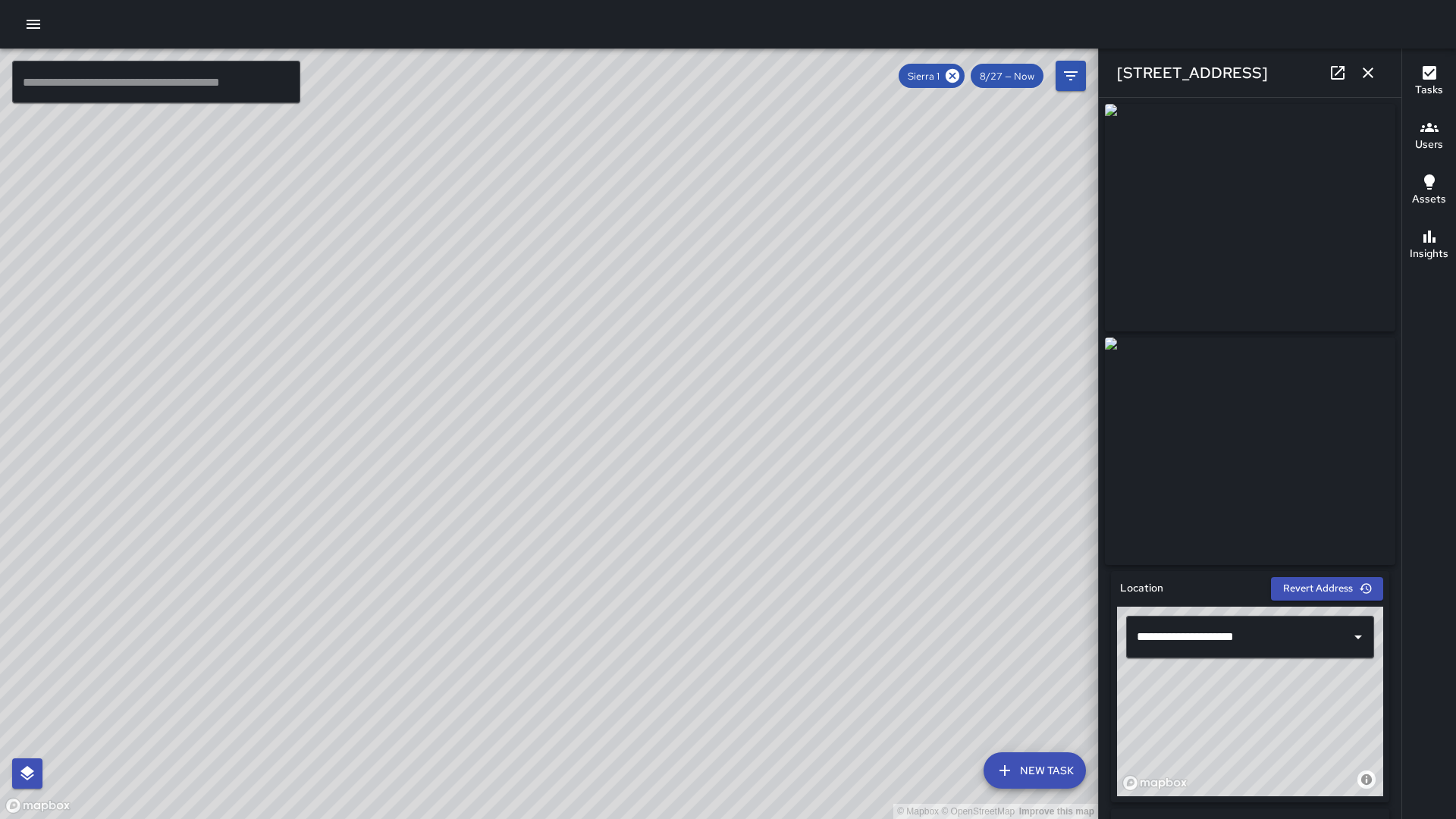
click at [1261, 489] on img at bounding box center [1250, 451] width 291 height 228
click at [1285, 256] on img at bounding box center [1250, 218] width 291 height 228
click at [1369, 75] on icon "button" at bounding box center [1368, 73] width 18 height 18
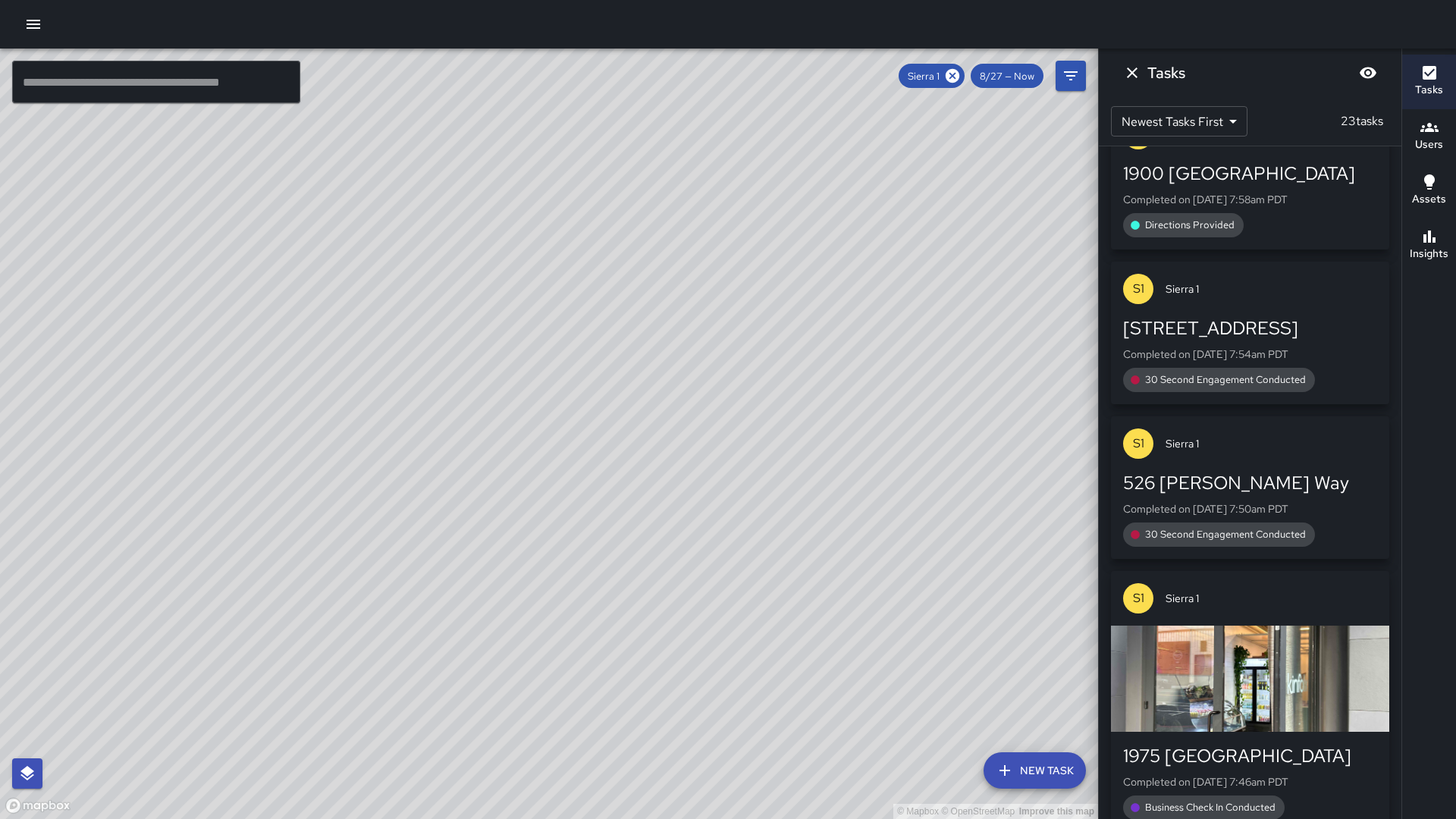
scroll to position [0, 0]
click at [1121, 69] on button "Dismiss" at bounding box center [1132, 73] width 31 height 31
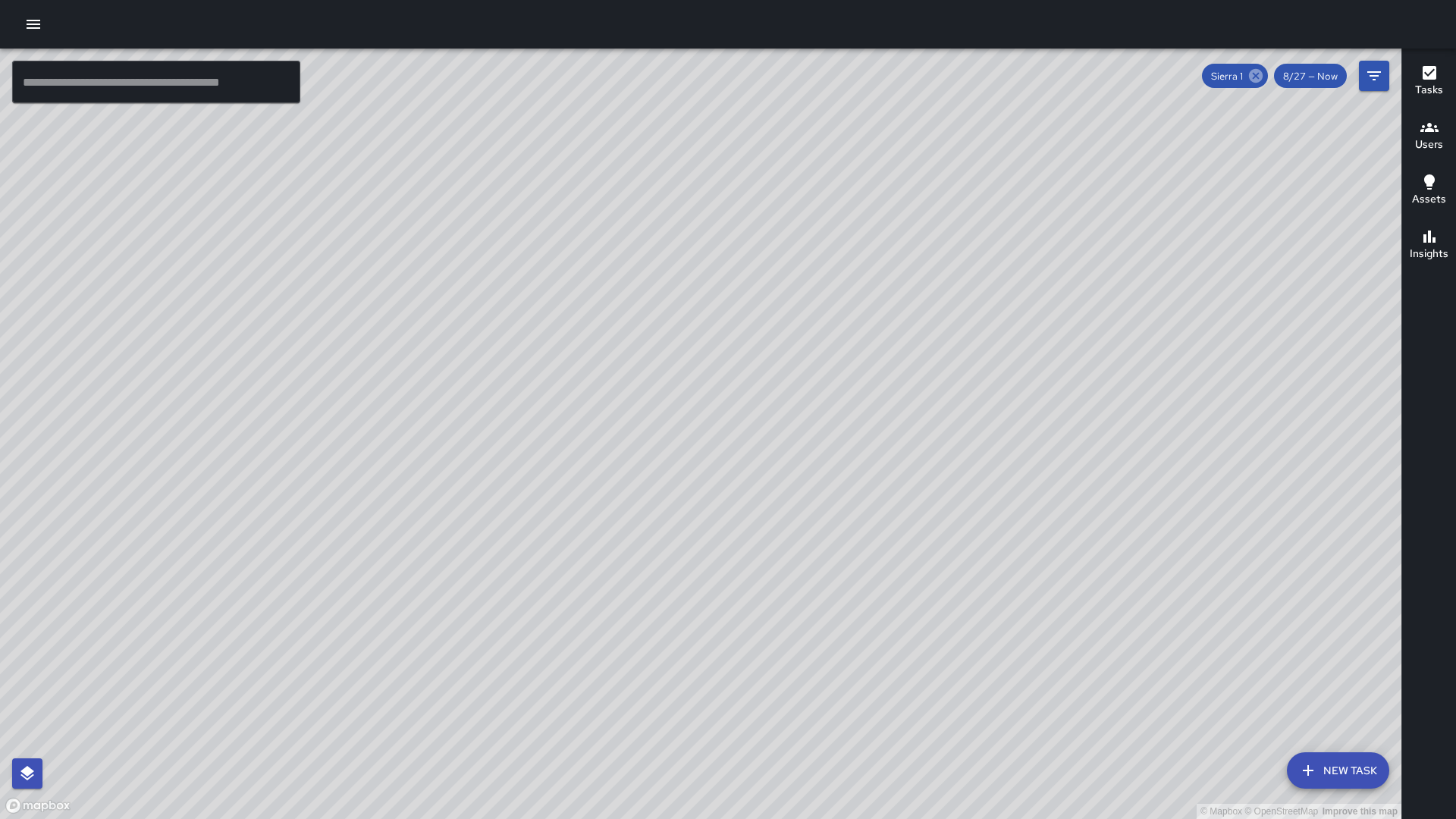
click at [1260, 74] on icon at bounding box center [1256, 76] width 17 height 17
